Goal: Book appointment/travel/reservation

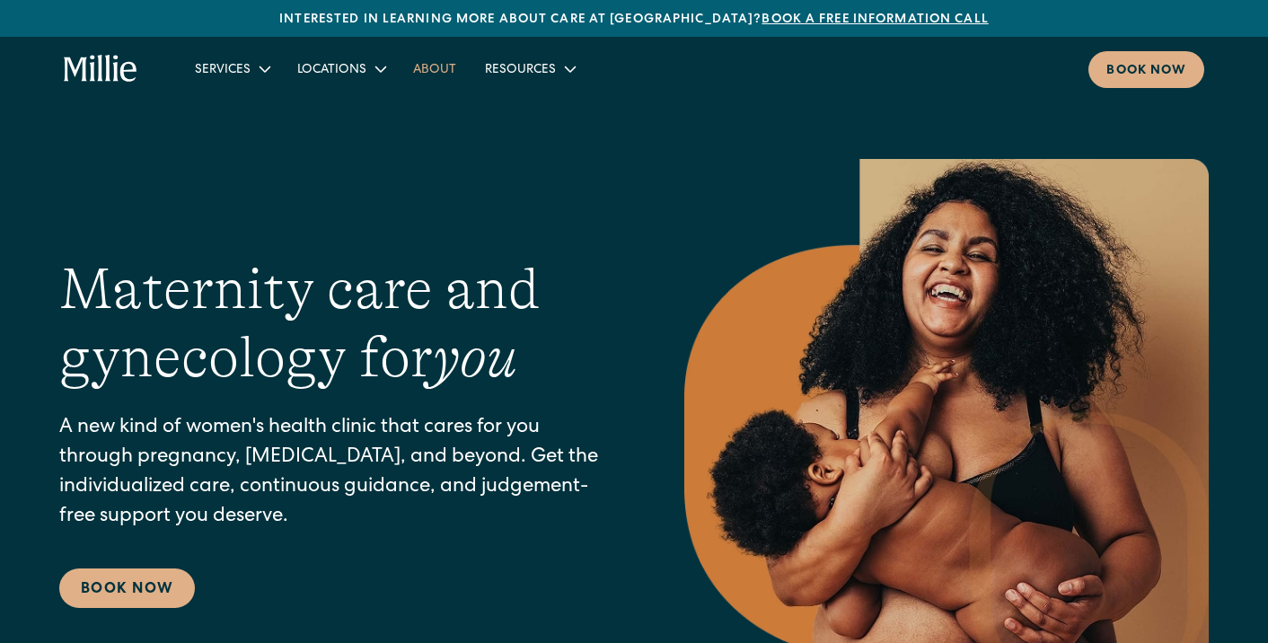
click at [422, 69] on link "About" at bounding box center [435, 69] width 72 height 30
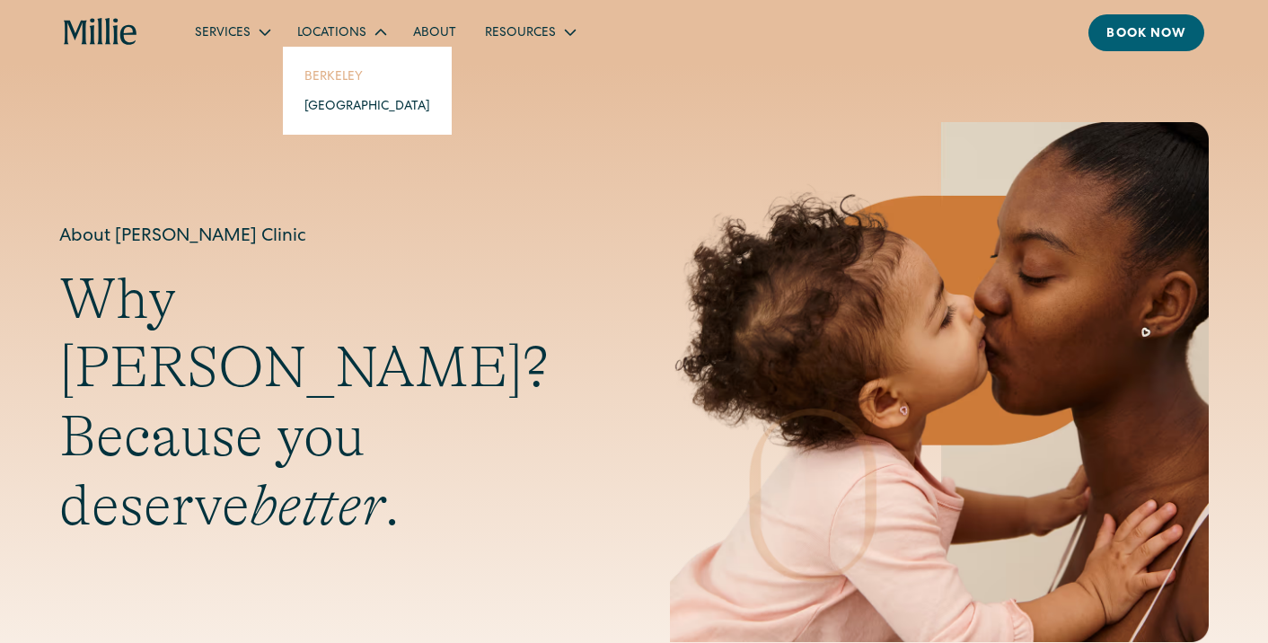
click at [320, 85] on link "Berkeley" at bounding box center [367, 76] width 154 height 30
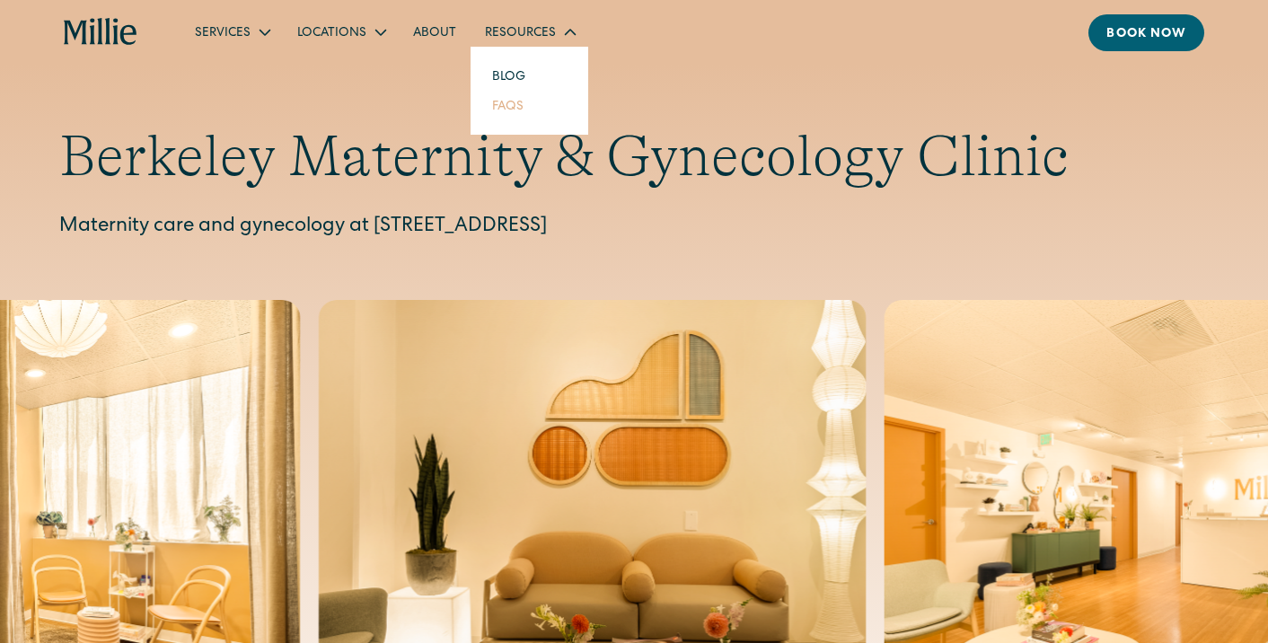
click at [500, 107] on link "FAQs" at bounding box center [508, 106] width 60 height 30
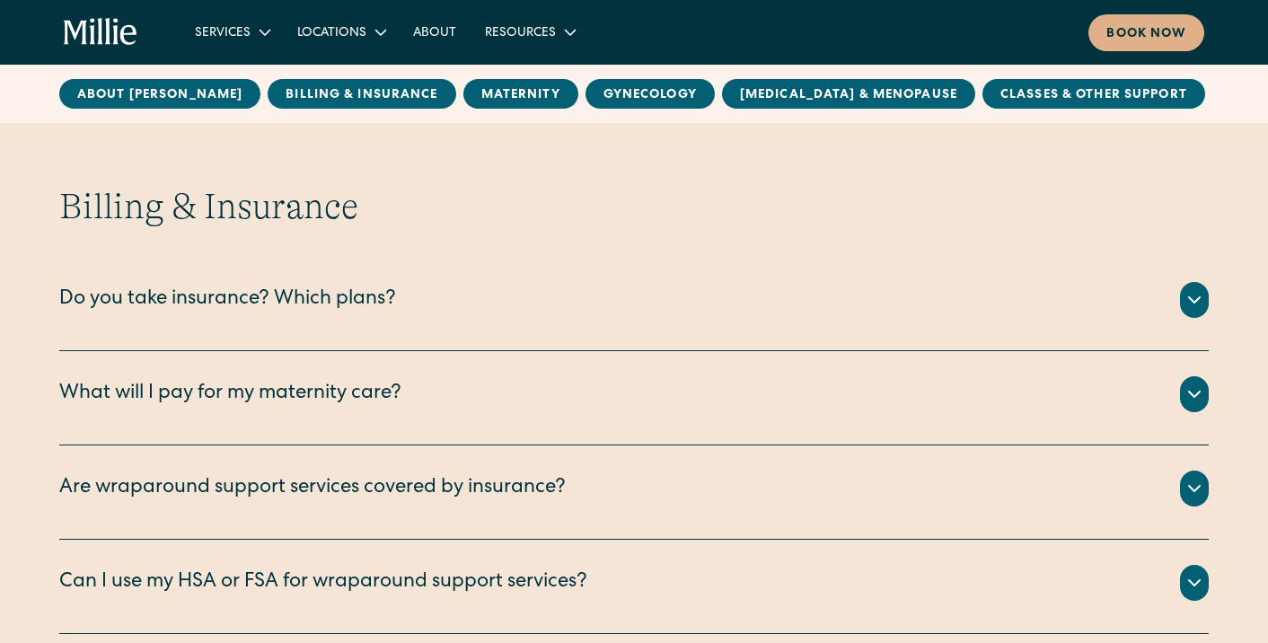
scroll to position [754, 0]
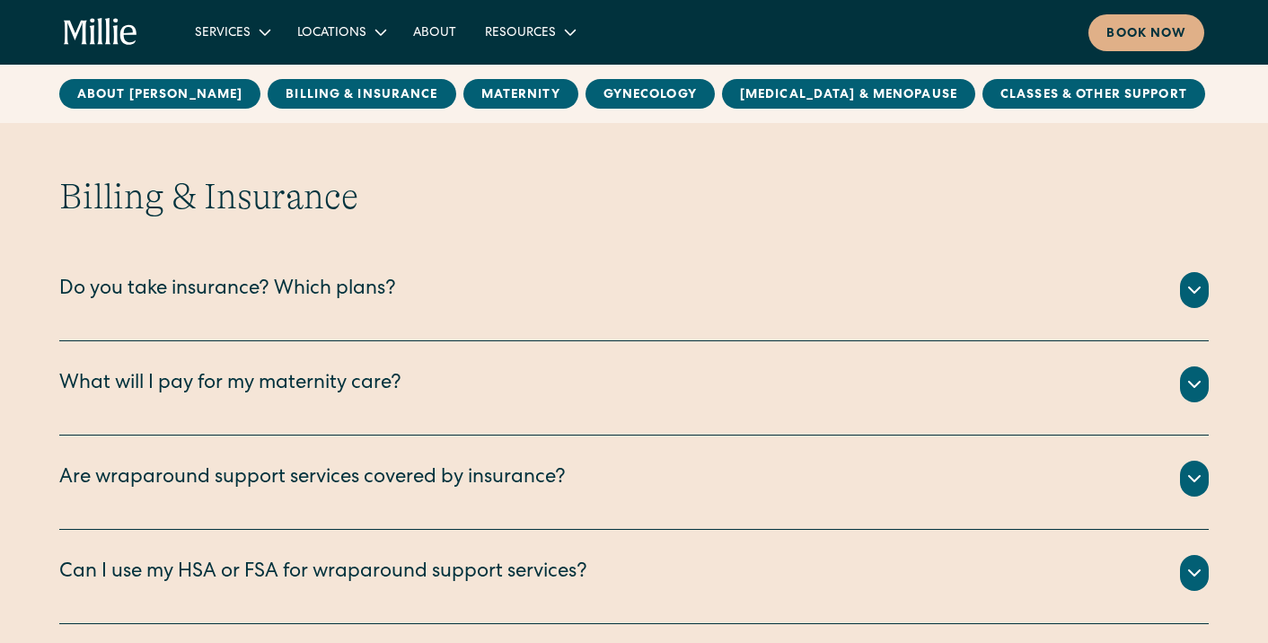
click at [413, 306] on div "Do you take insurance? Which plans?" at bounding box center [633, 290] width 1149 height 36
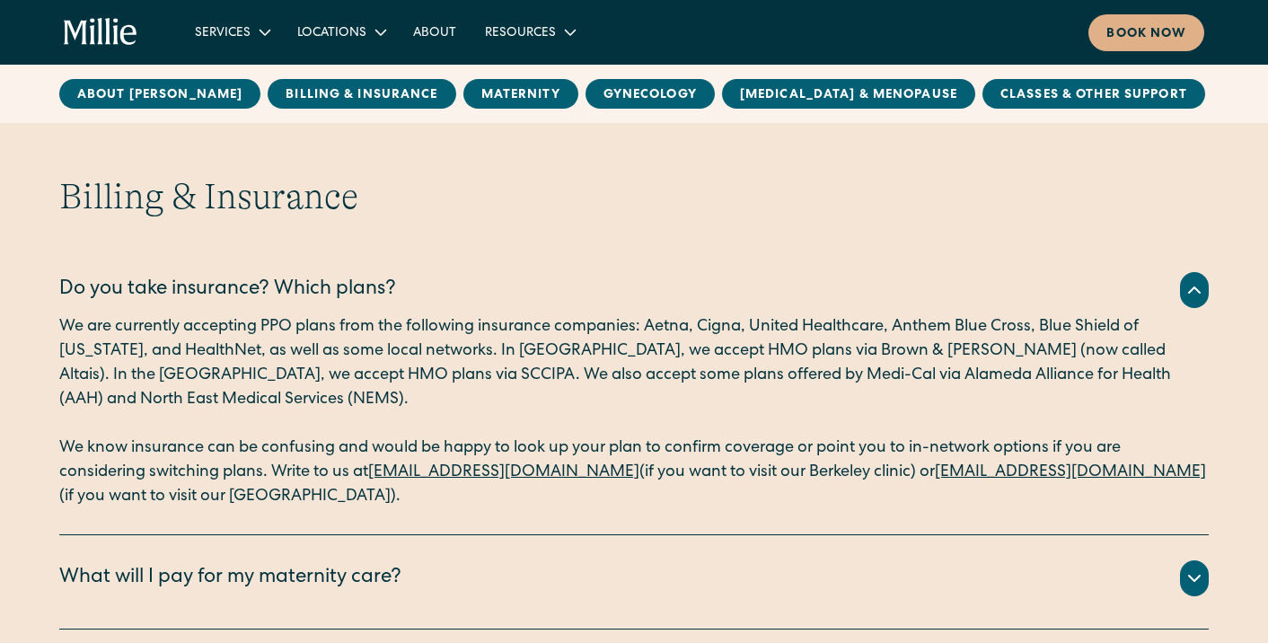
drag, startPoint x: 626, startPoint y: 475, endPoint x: 377, endPoint y: 478, distance: 248.7
click at [376, 478] on p "We know insurance can be confusing and would be happy to look up your plan to c…" at bounding box center [633, 472] width 1149 height 73
copy p "berkeleysupport@millieclinic.com"
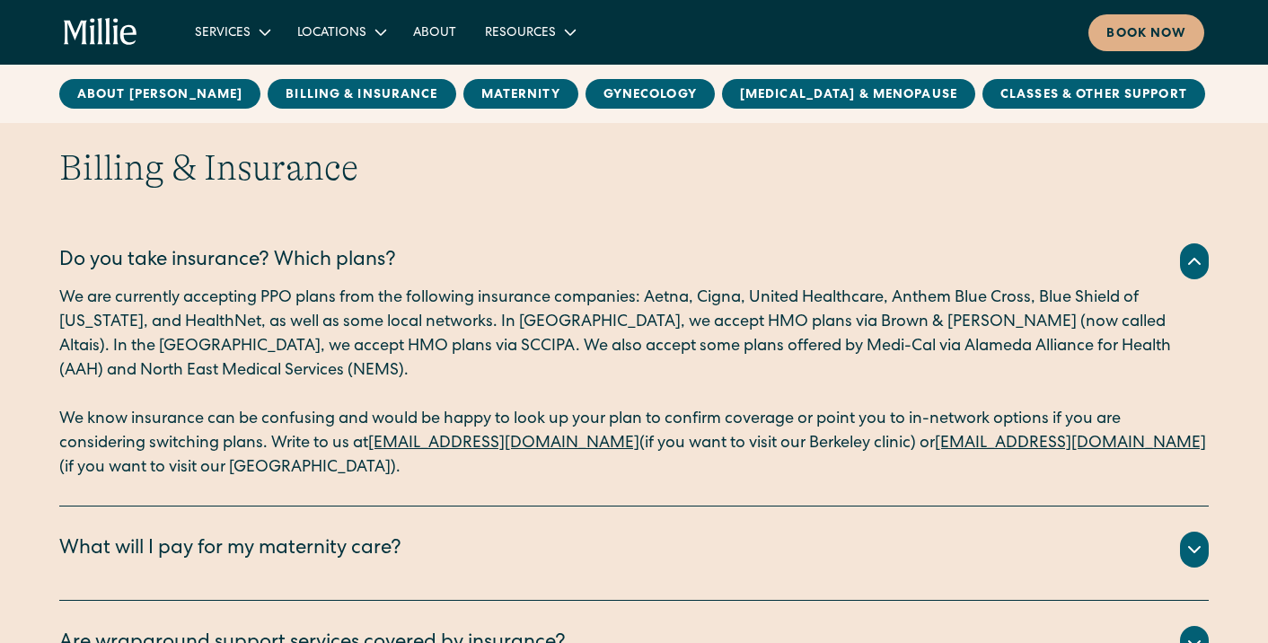
scroll to position [764, 0]
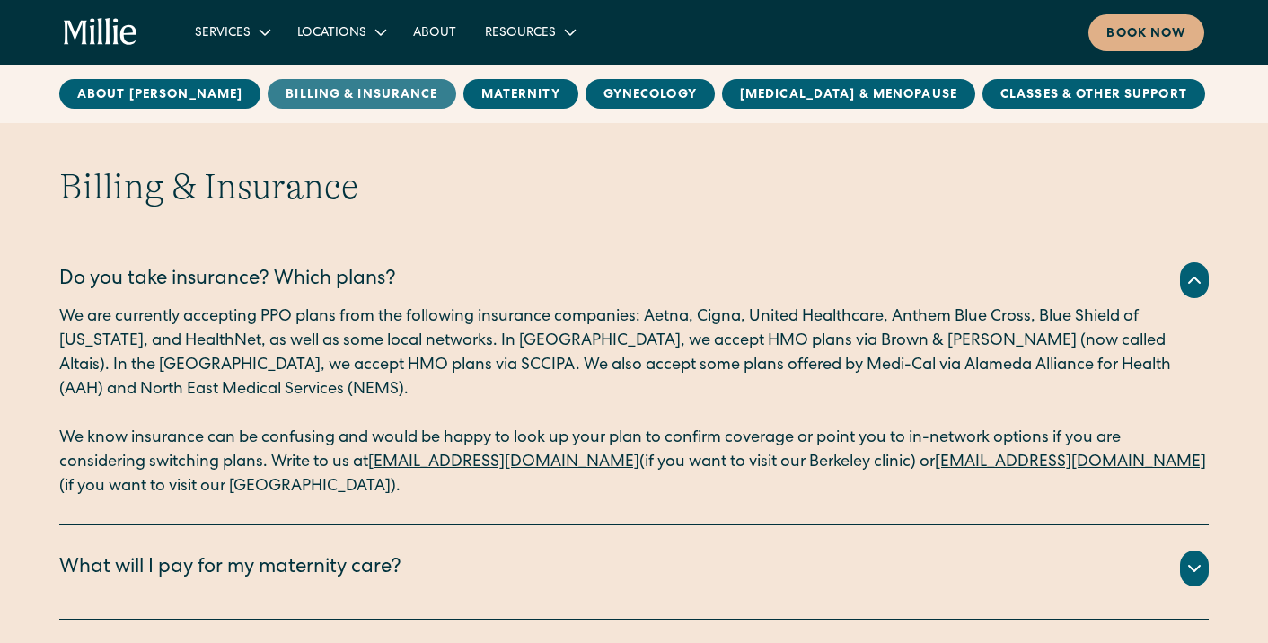
click at [268, 100] on link "Billing & Insurance" at bounding box center [362, 94] width 188 height 30
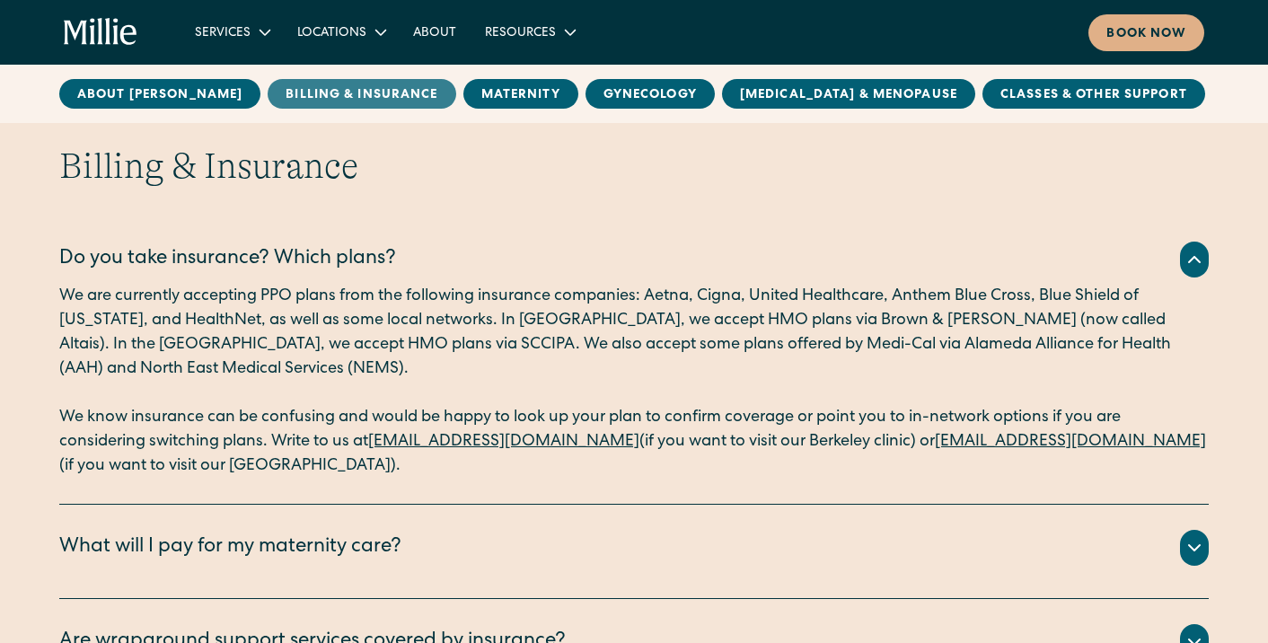
scroll to position [786, 0]
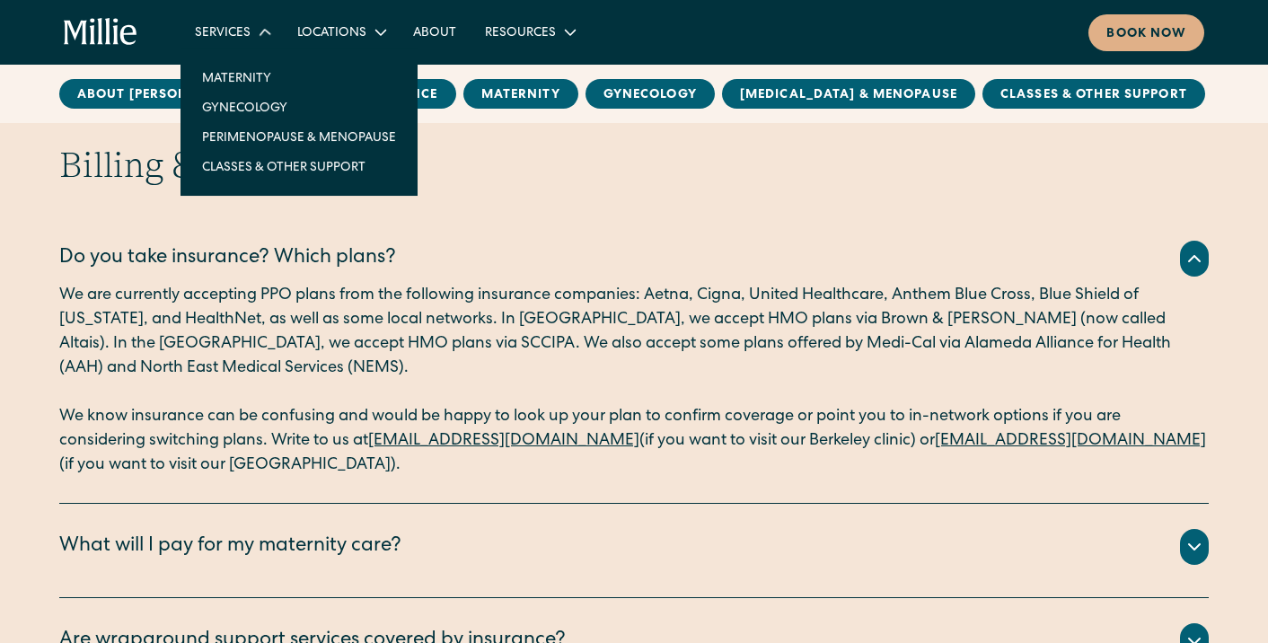
click at [235, 28] on div "Services" at bounding box center [223, 33] width 56 height 19
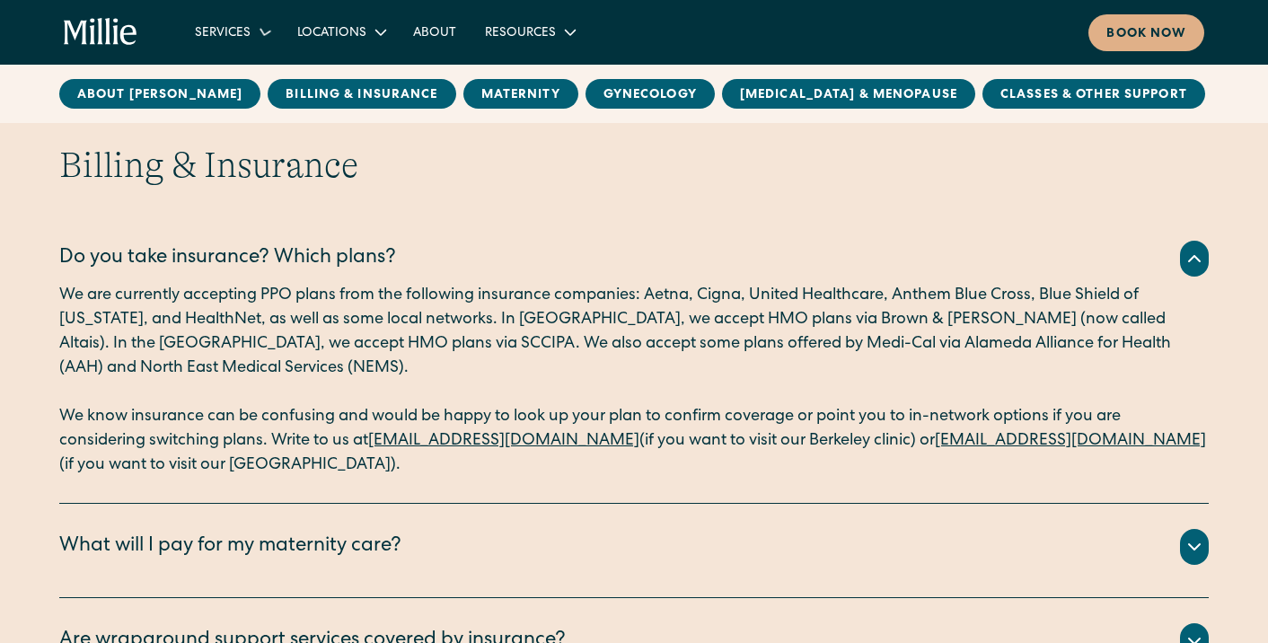
click at [111, 30] on icon "home" at bounding box center [101, 32] width 75 height 29
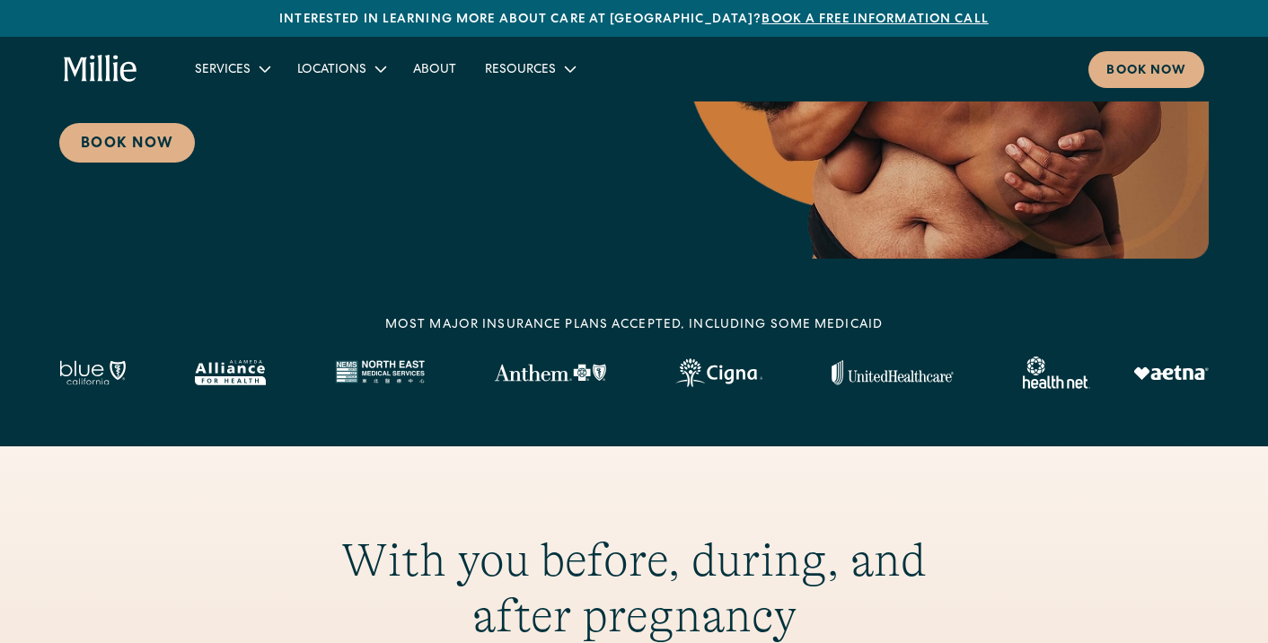
scroll to position [338, 0]
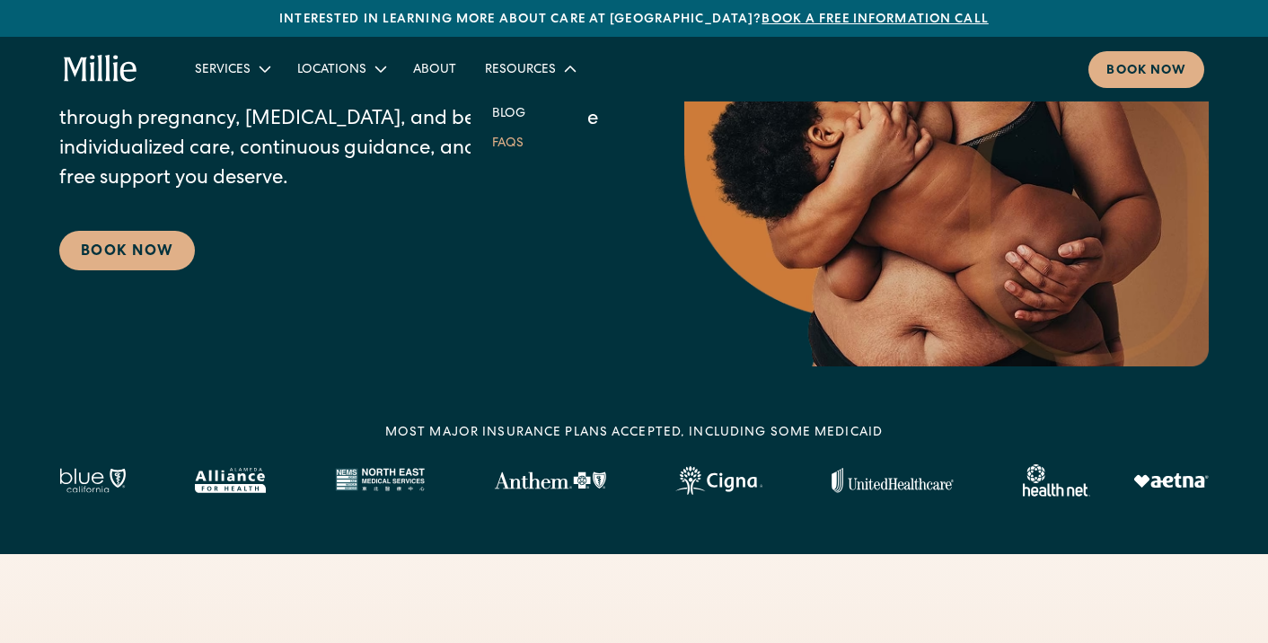
click at [505, 147] on link "FAQs" at bounding box center [508, 142] width 60 height 30
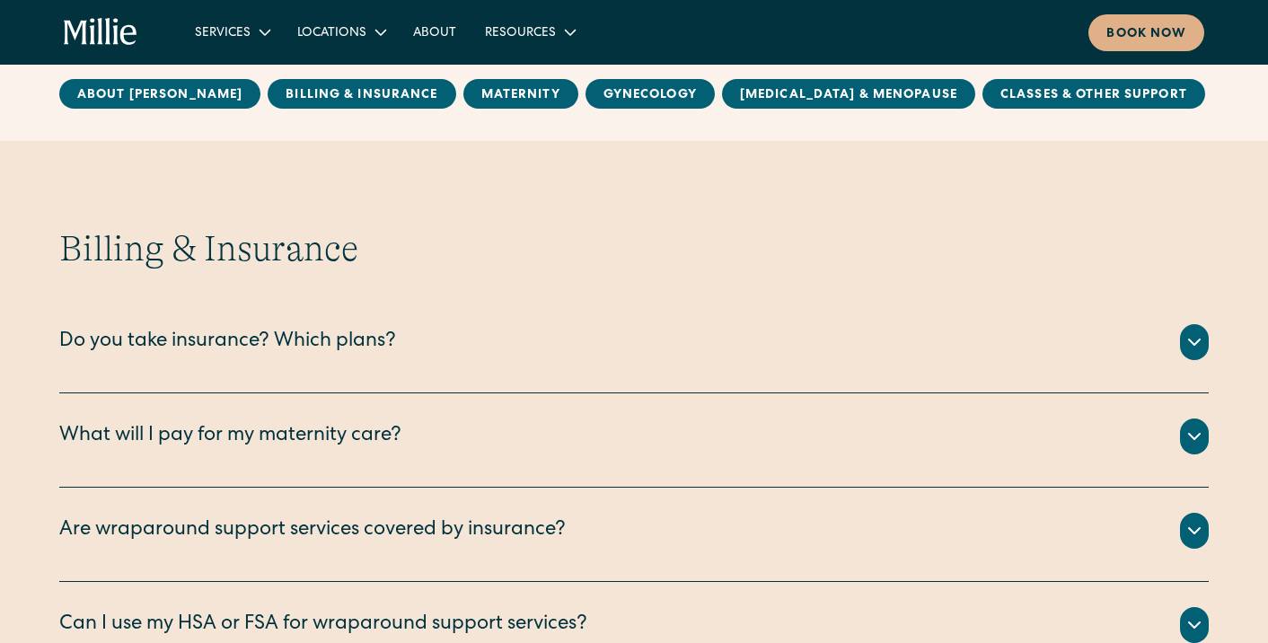
scroll to position [713, 0]
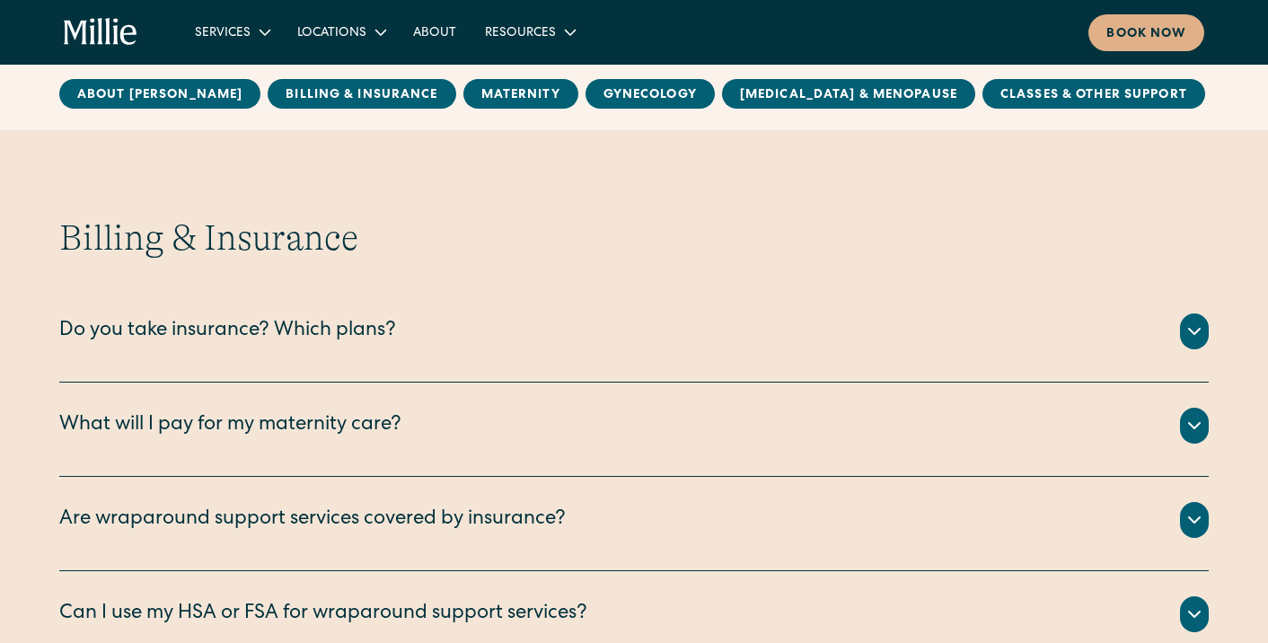
click at [300, 339] on div "Do you take insurance? Which plans?" at bounding box center [227, 332] width 337 height 30
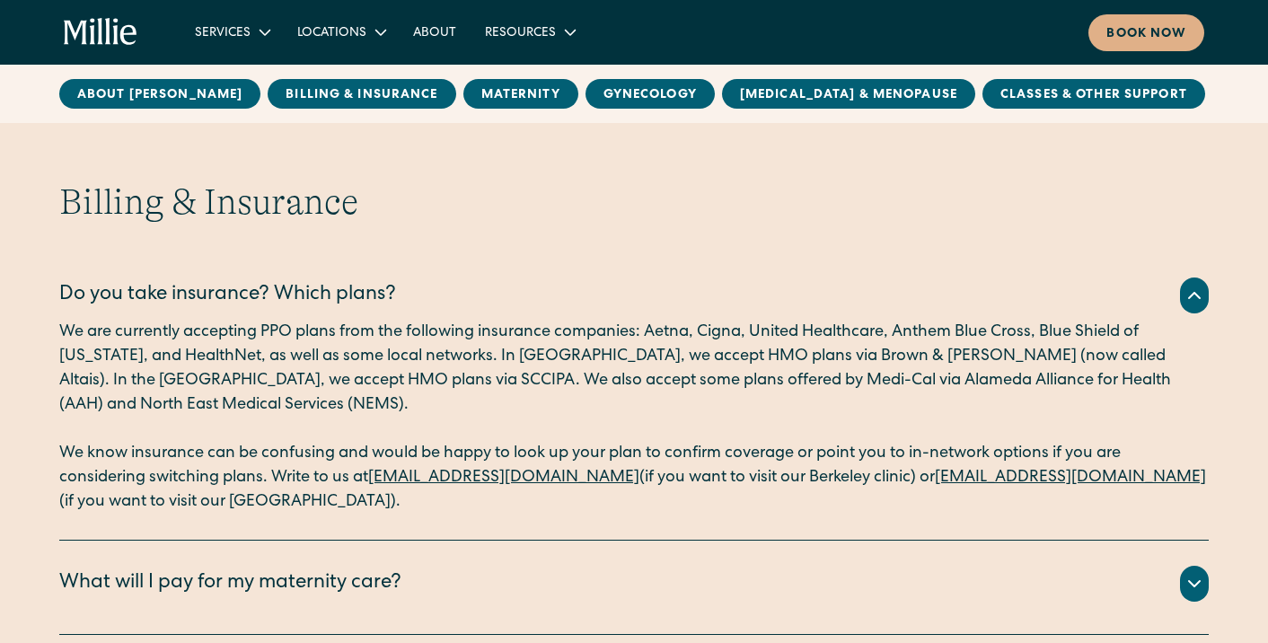
scroll to position [793, 0]
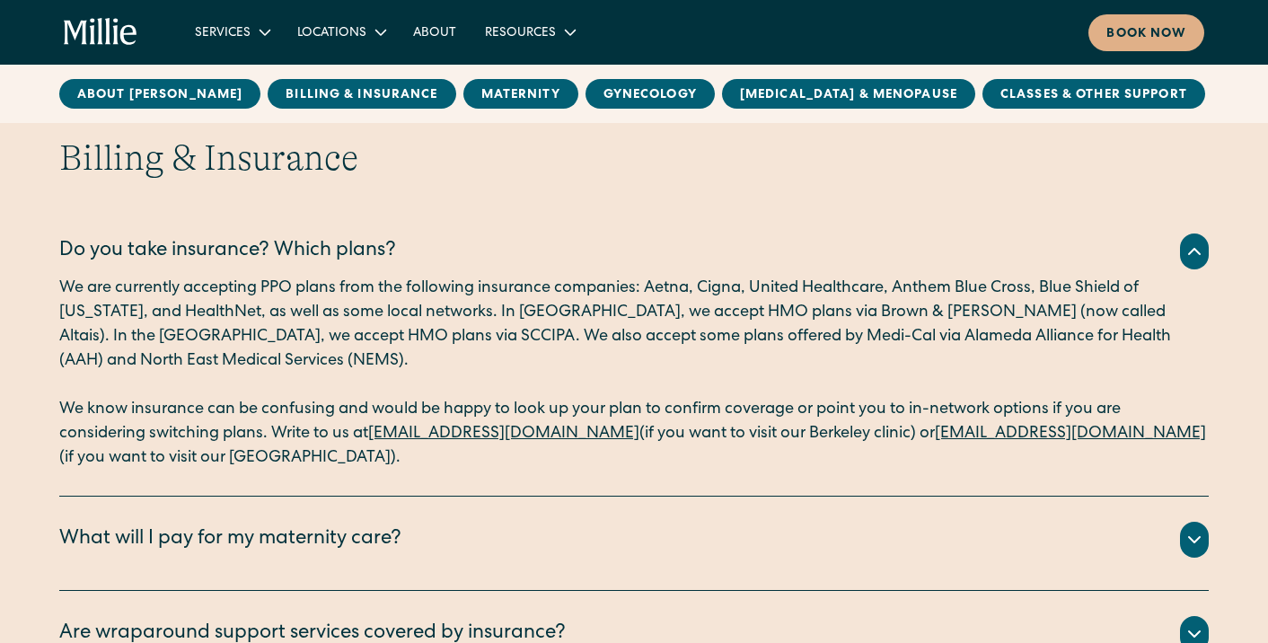
drag, startPoint x: 626, startPoint y: 439, endPoint x: 381, endPoint y: 437, distance: 245.1
click at [381, 437] on p "We know insurance can be confusing and would be happy to look up your plan to c…" at bounding box center [633, 434] width 1149 height 73
copy p "erkeleysupport@millieclinic.com"
click at [675, 418] on p "We know insurance can be confusing and would be happy to look up your plan to c…" at bounding box center [633, 434] width 1149 height 73
drag, startPoint x: 627, startPoint y: 436, endPoint x: 376, endPoint y: 442, distance: 250.5
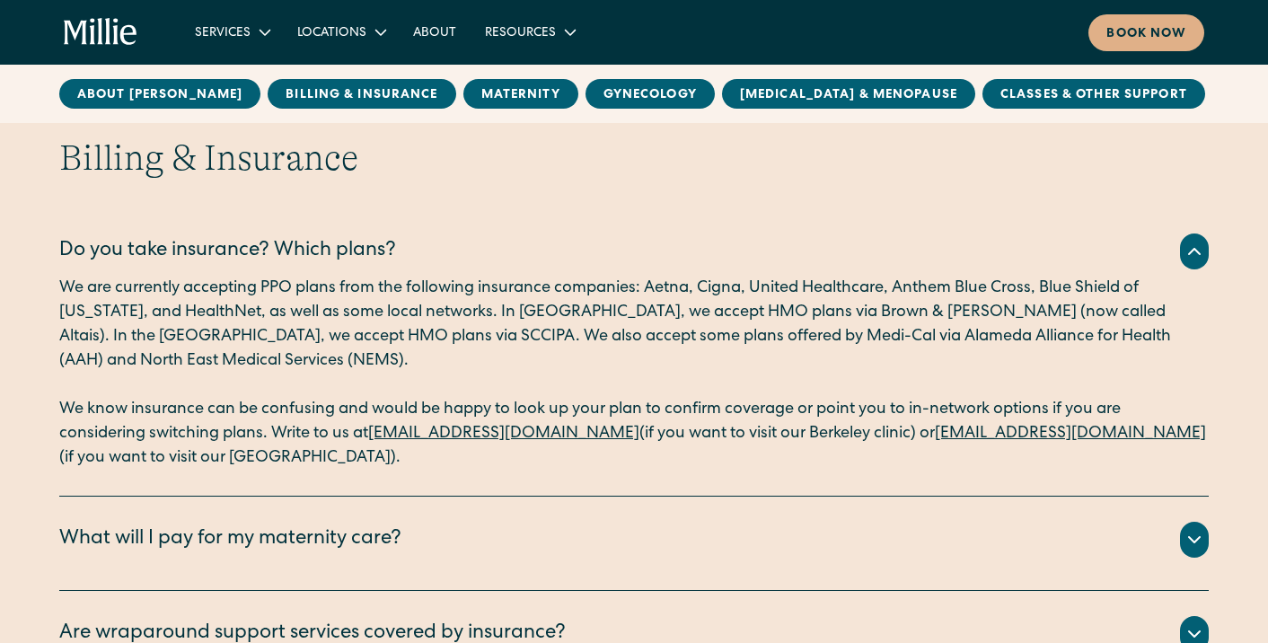
click at [376, 442] on p "We know insurance can be confusing and would be happy to look up your plan to c…" at bounding box center [633, 434] width 1149 height 73
copy p "berkeleysupport@millieclinic.com"
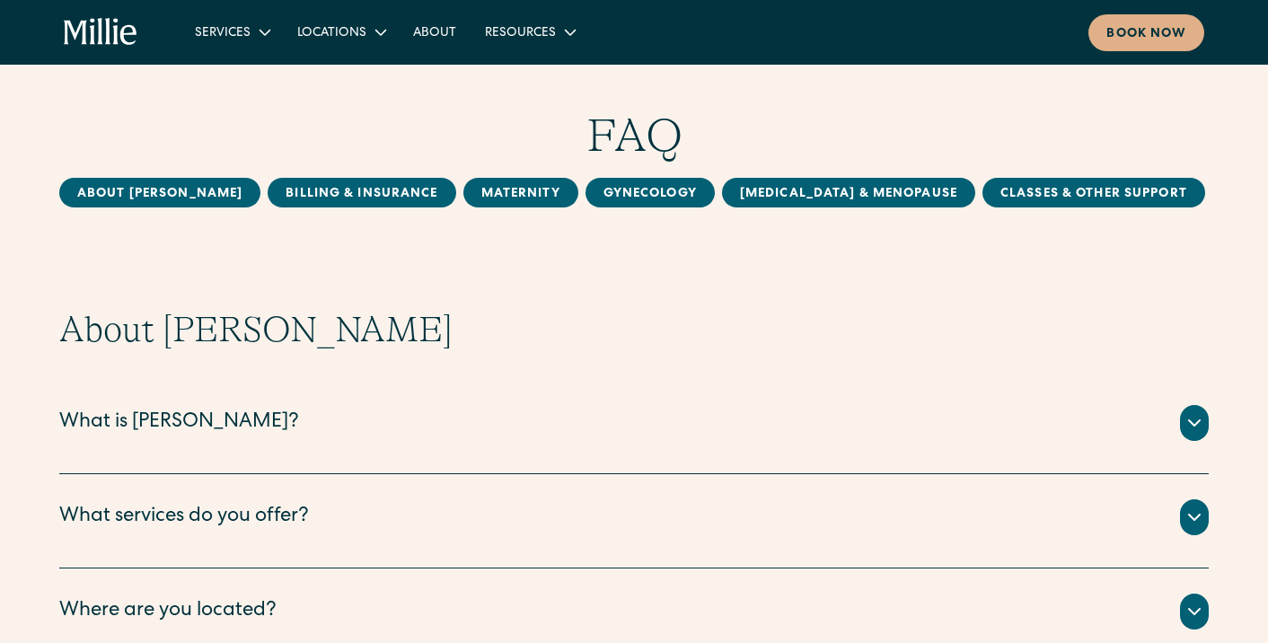
scroll to position [0, 0]
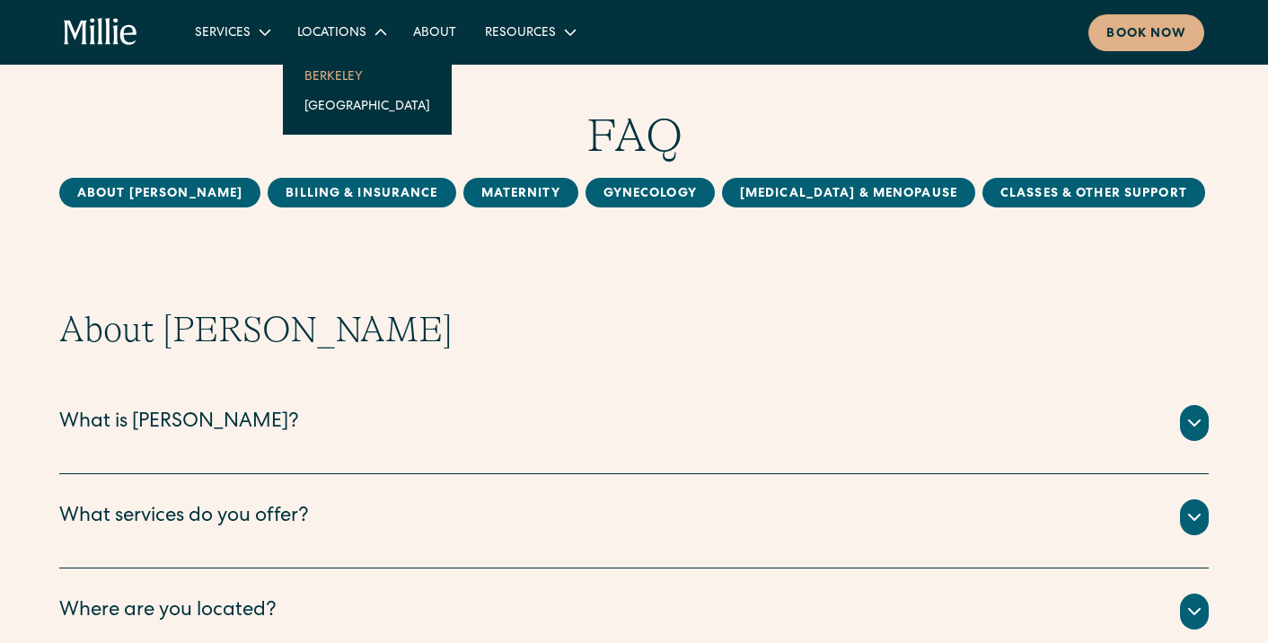
click at [317, 70] on link "Berkeley" at bounding box center [367, 76] width 154 height 30
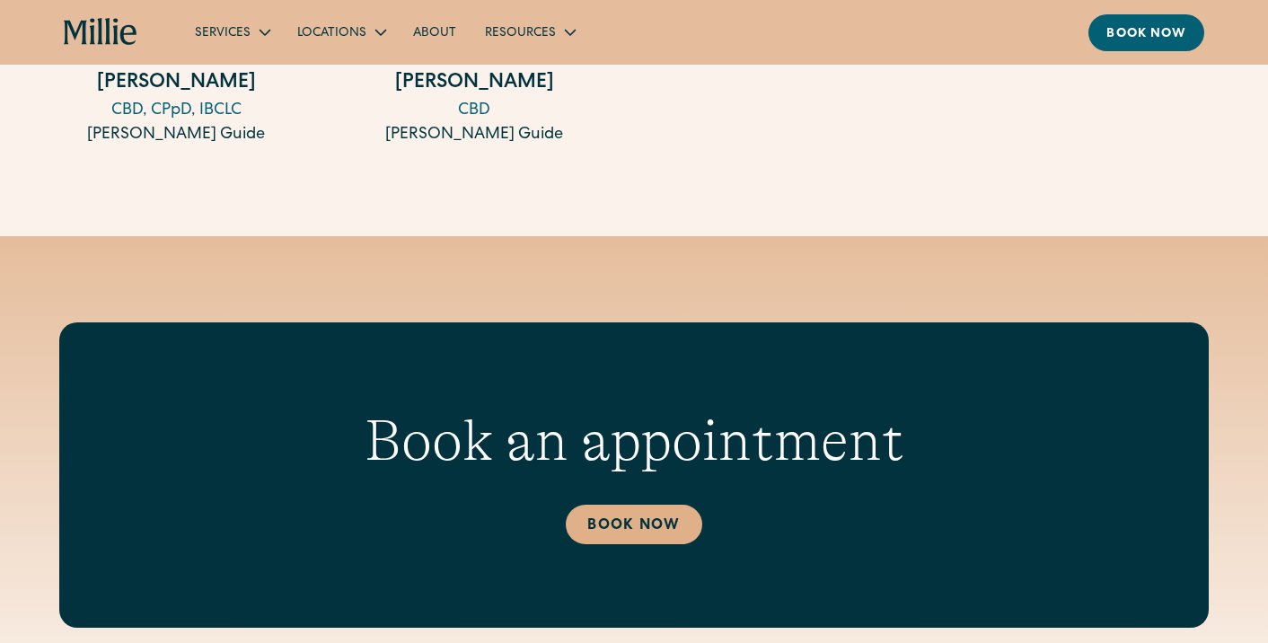
scroll to position [3411, 0]
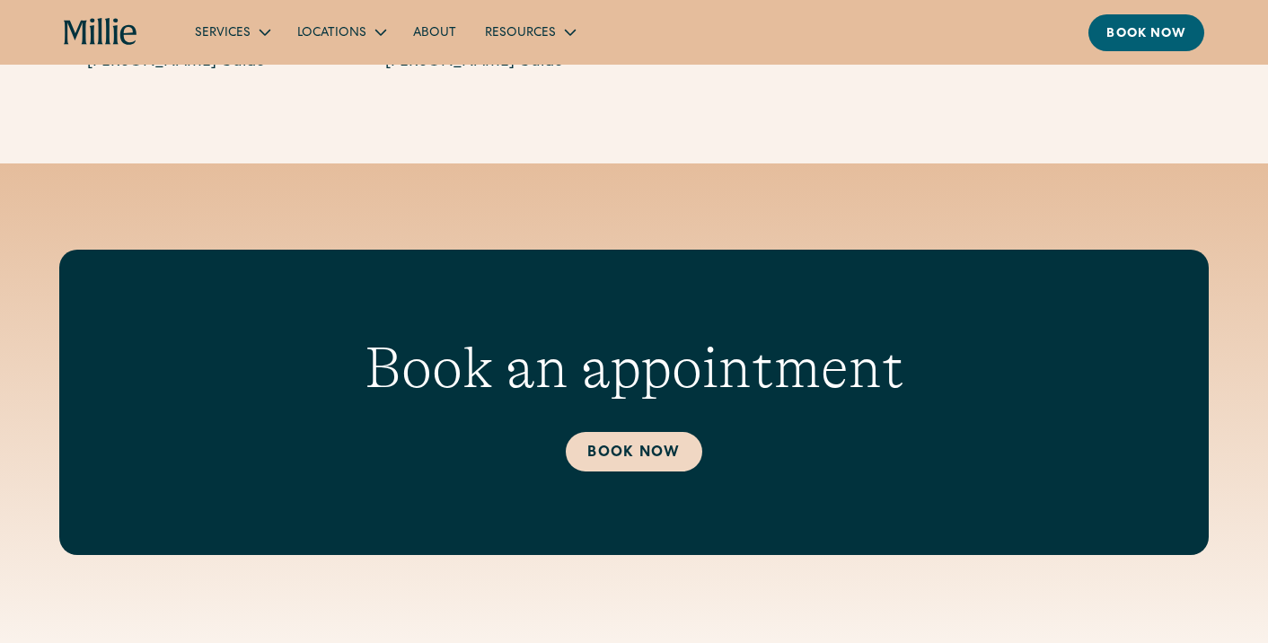
click at [588, 452] on link "Book Now" at bounding box center [634, 452] width 136 height 40
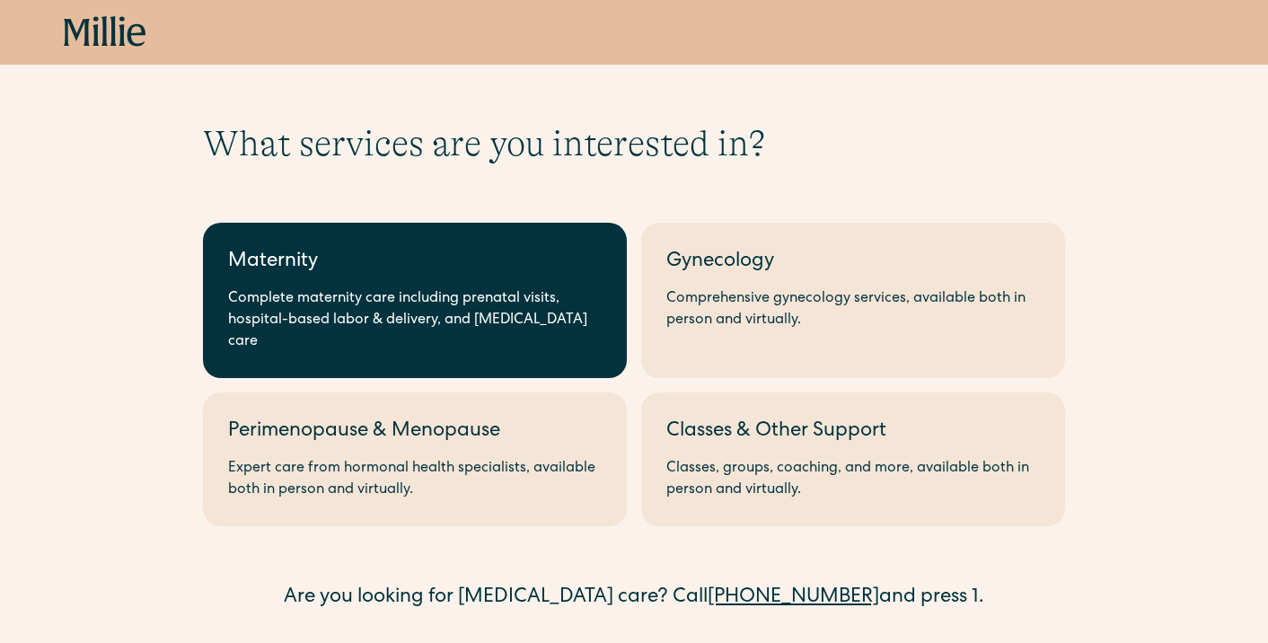
click at [505, 309] on div "Complete maternity care including prenatal visits, hospital-based labor & deliv…" at bounding box center [414, 320] width 373 height 65
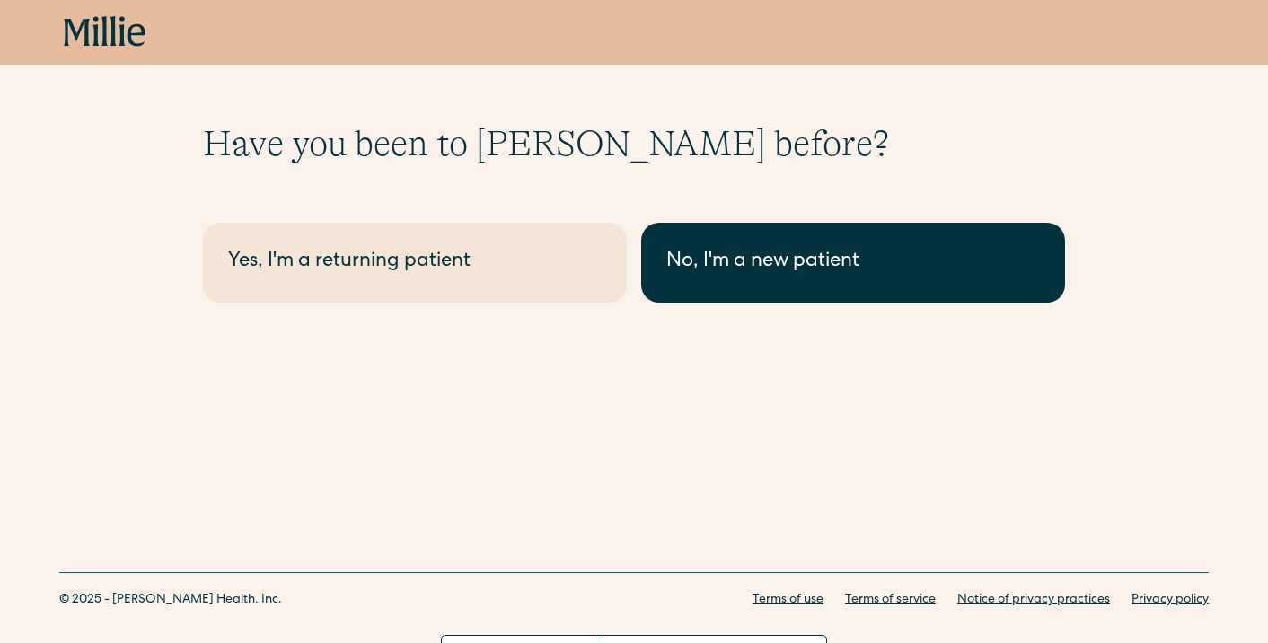
click at [726, 245] on link "No, I'm a new patient" at bounding box center [853, 263] width 424 height 80
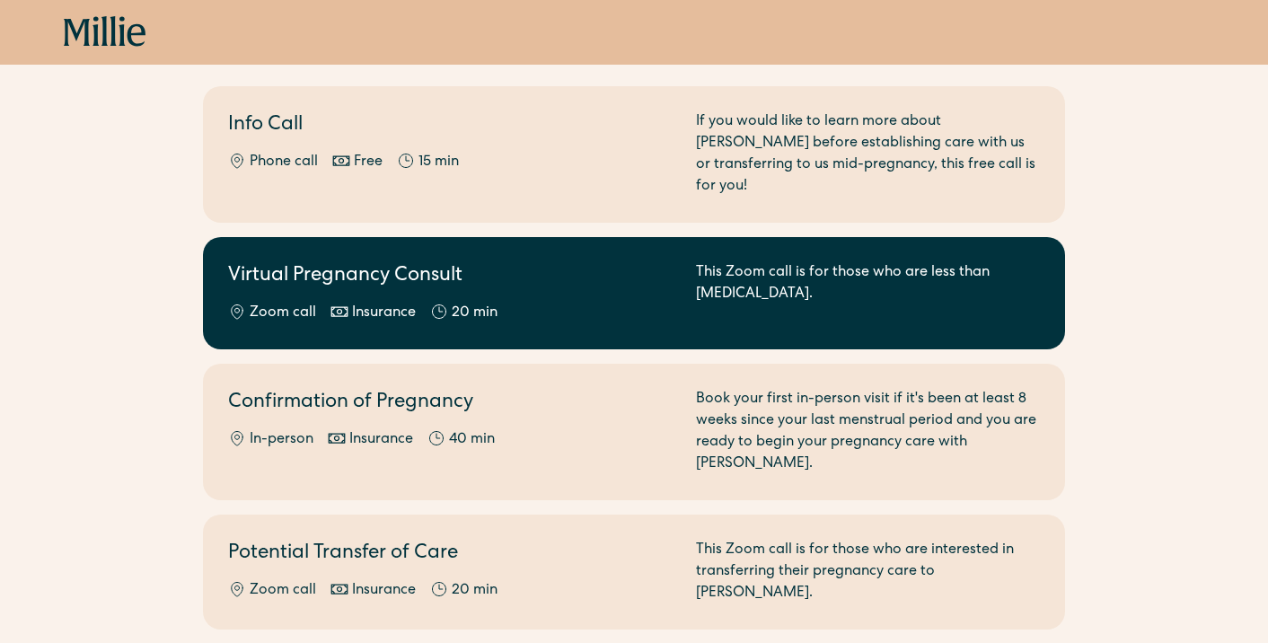
scroll to position [177, 0]
